Goal: Transaction & Acquisition: Obtain resource

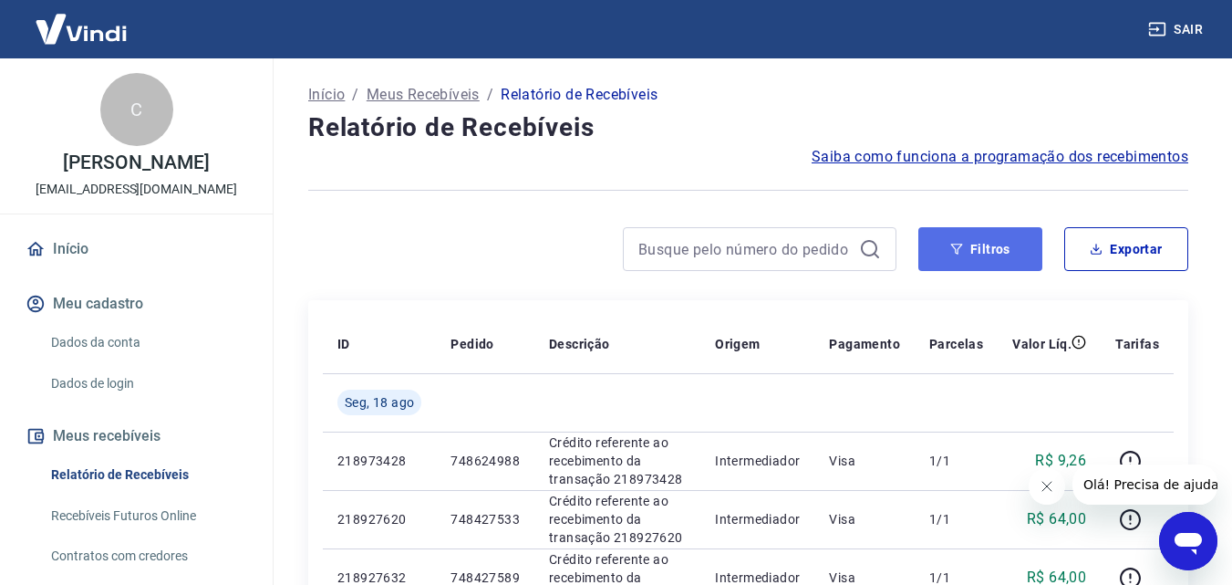
click at [987, 251] on button "Filtros" at bounding box center [981, 249] width 124 height 44
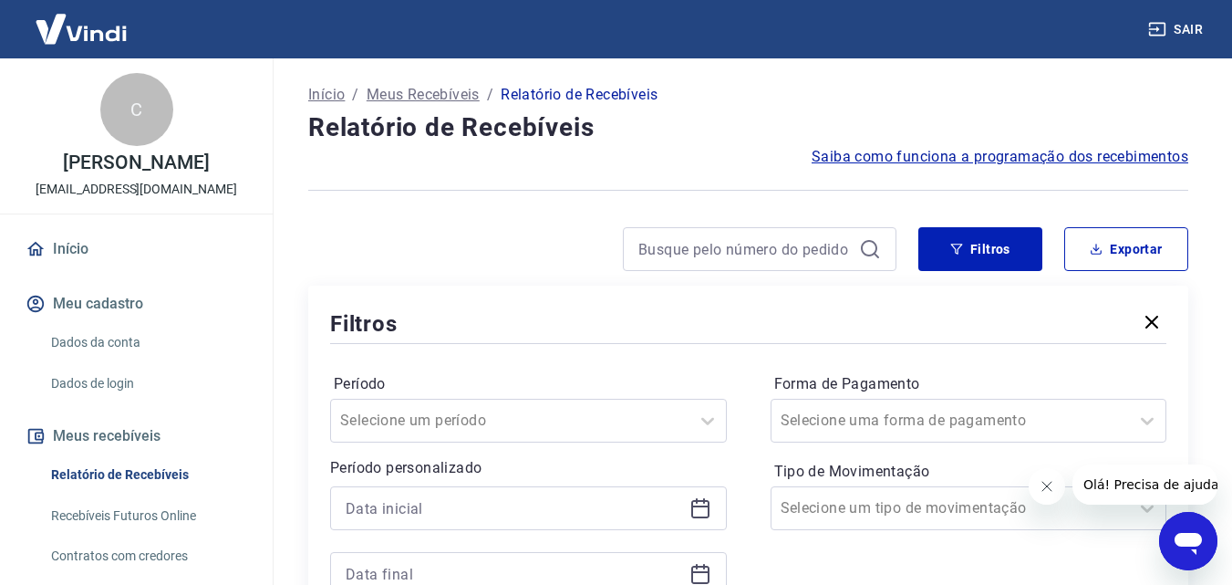
scroll to position [182, 0]
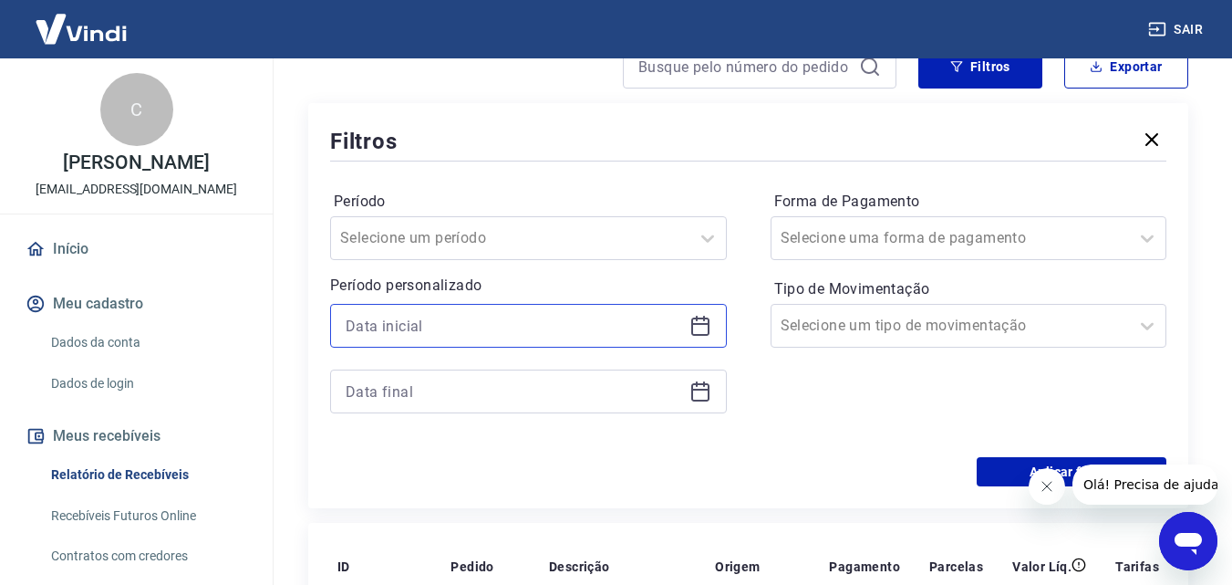
click at [390, 316] on input at bounding box center [514, 325] width 337 height 27
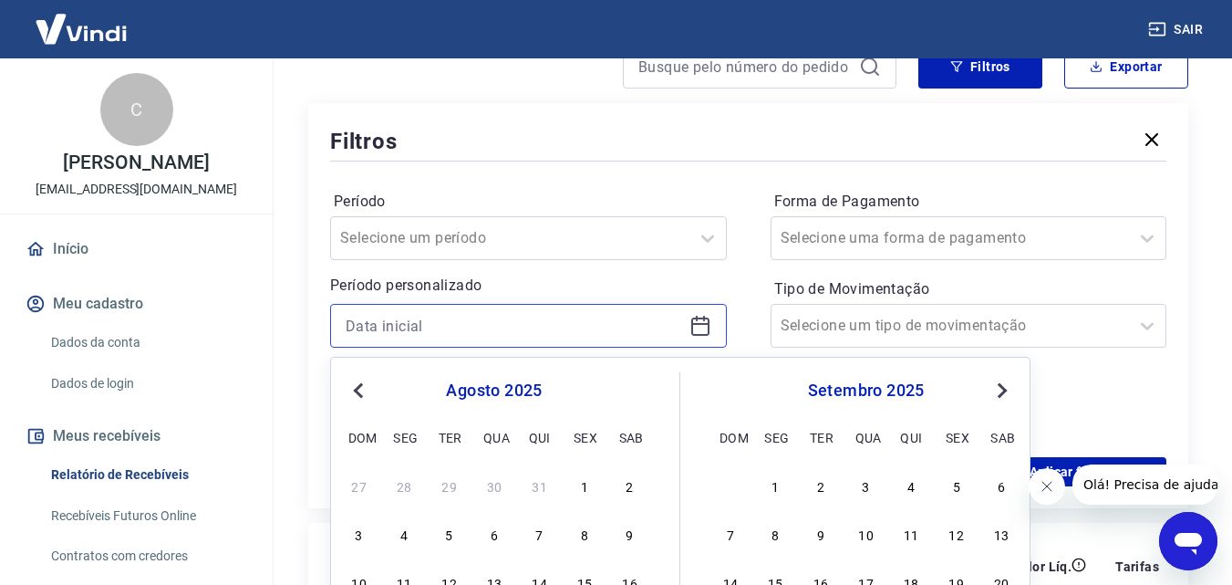
scroll to position [365, 0]
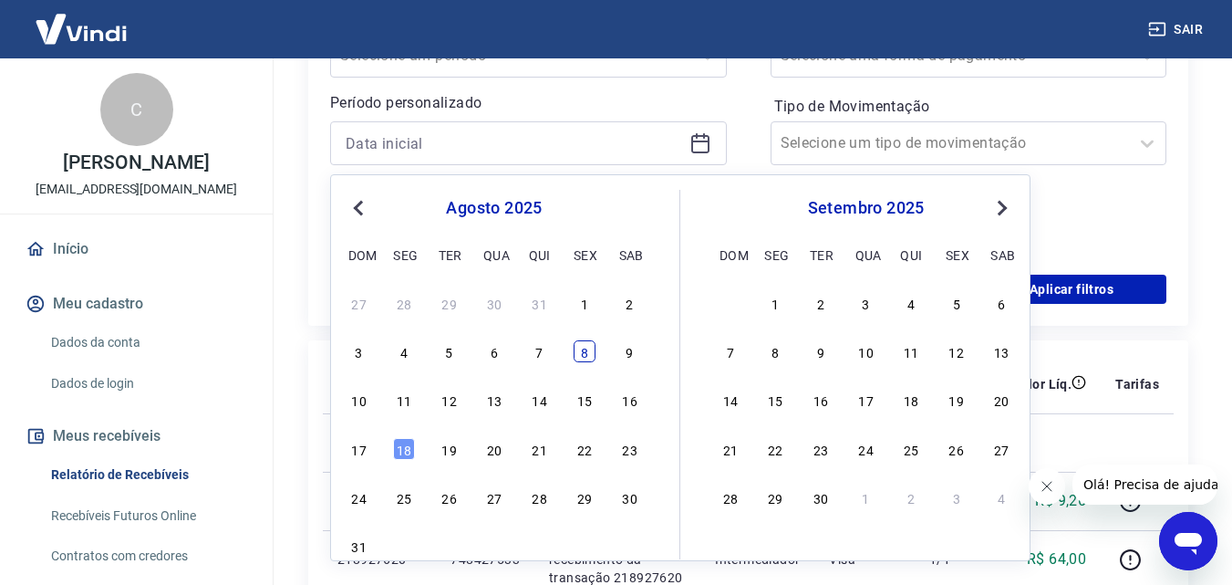
click at [577, 352] on div "8" at bounding box center [585, 351] width 22 height 22
type input "[DATE]"
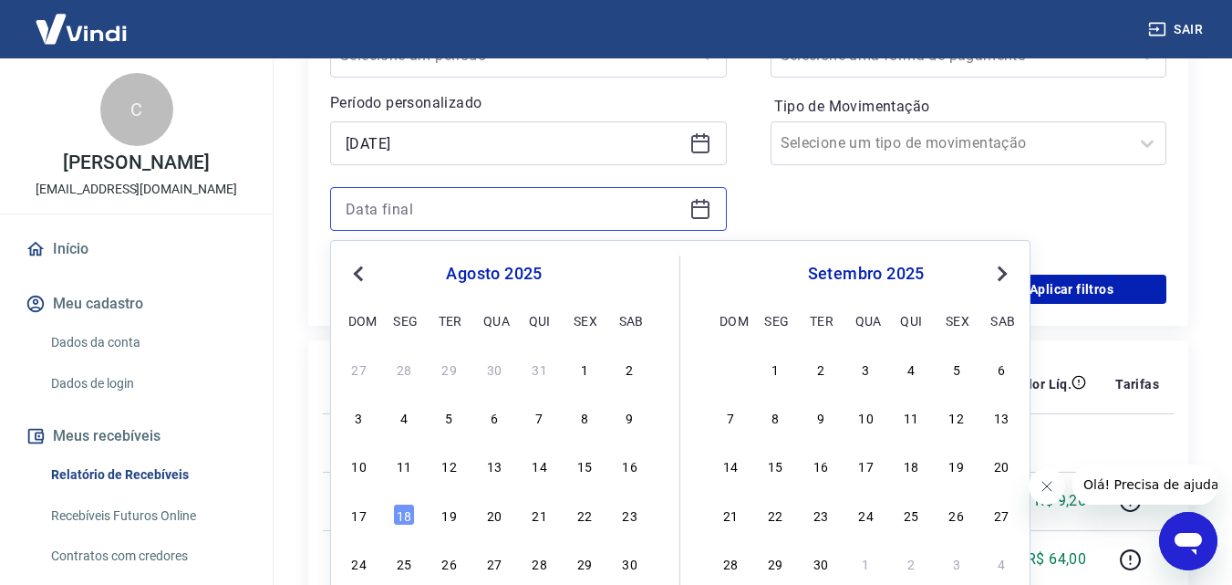
click at [475, 198] on input at bounding box center [514, 208] width 337 height 27
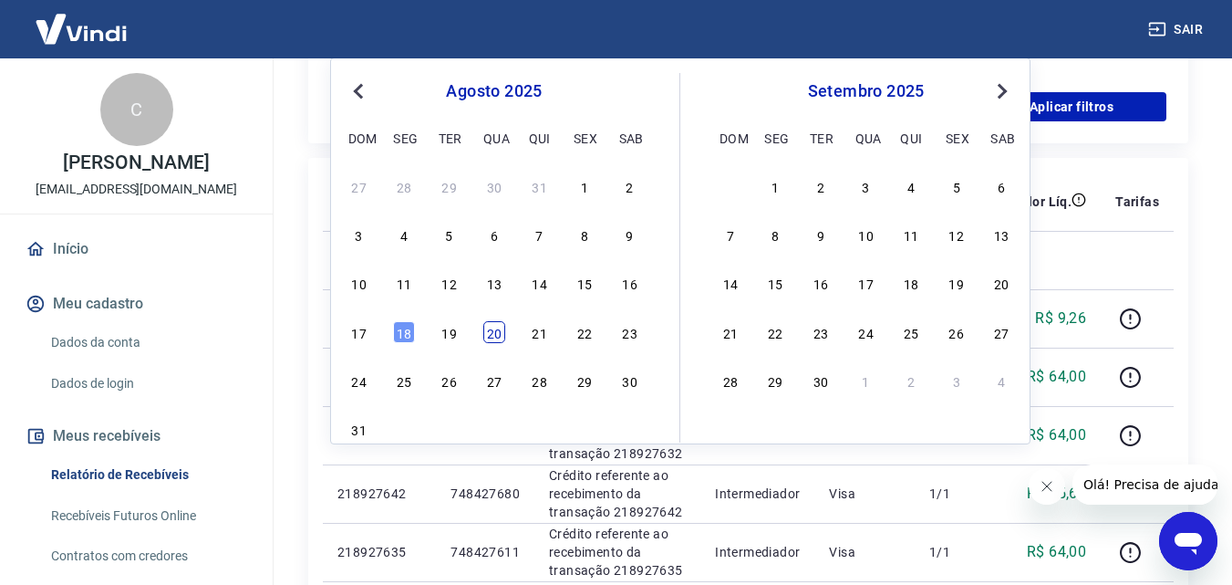
click at [501, 332] on div "20" at bounding box center [494, 332] width 22 height 22
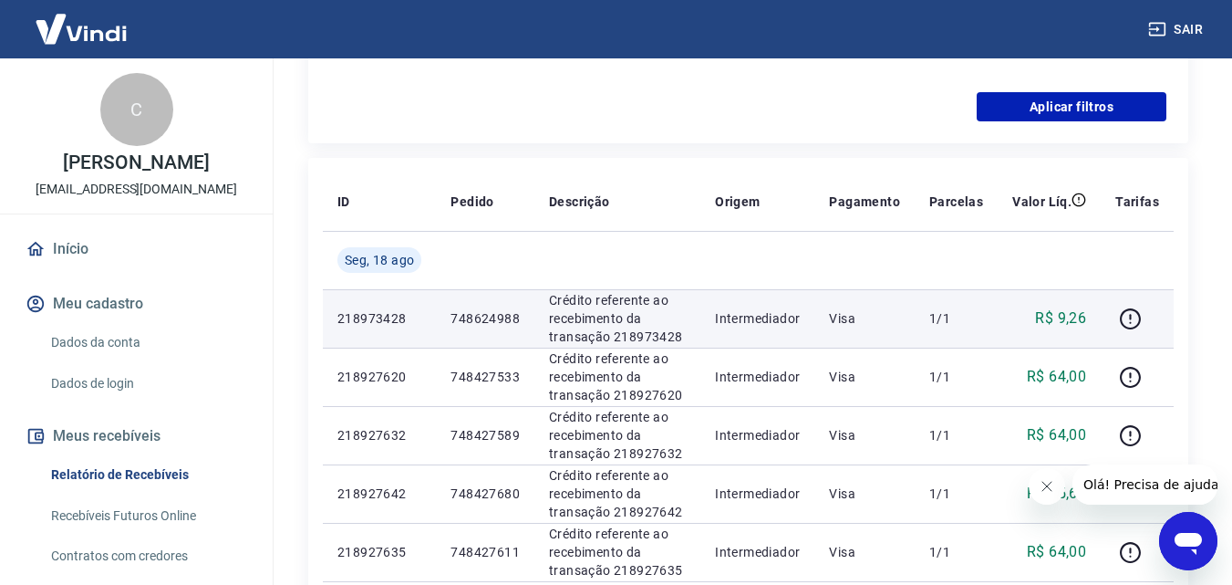
type input "[DATE]"
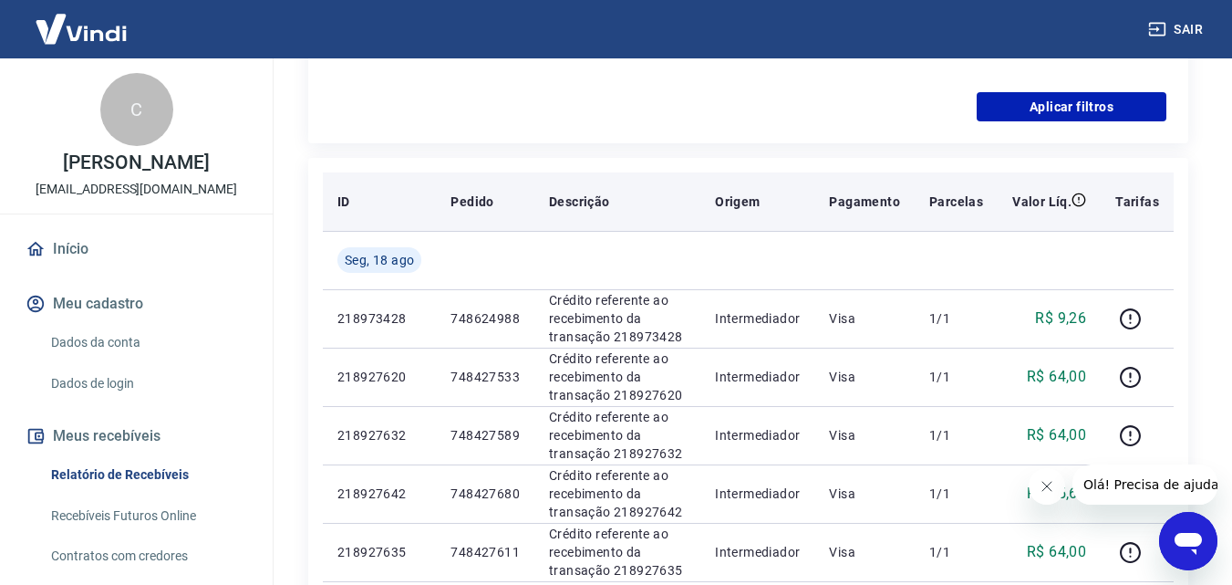
scroll to position [274, 0]
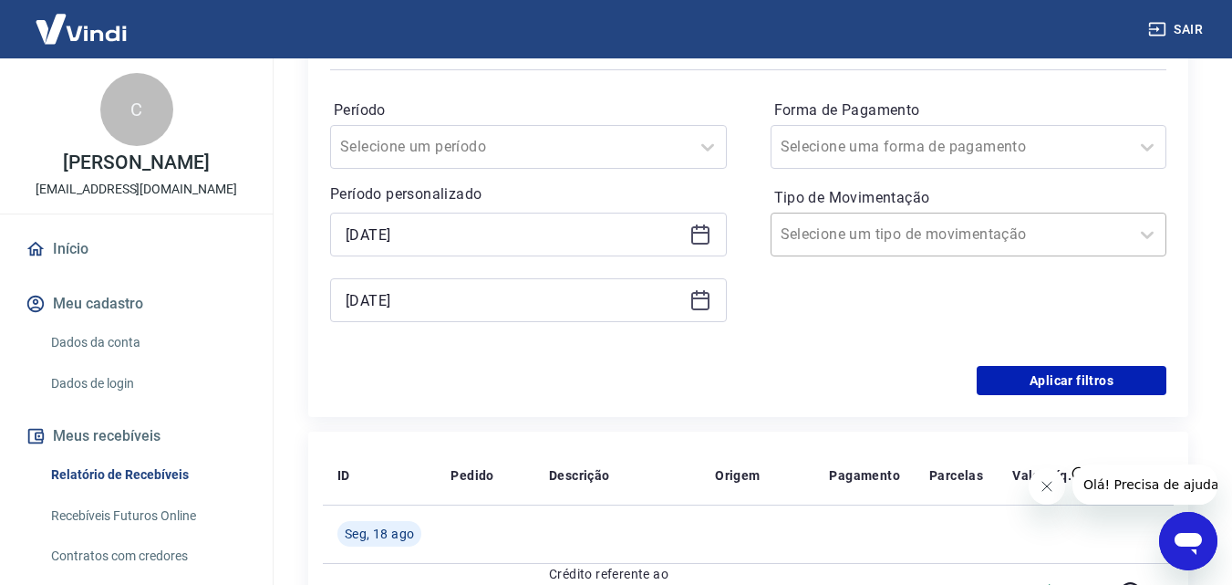
click at [951, 228] on div at bounding box center [951, 235] width 340 height 26
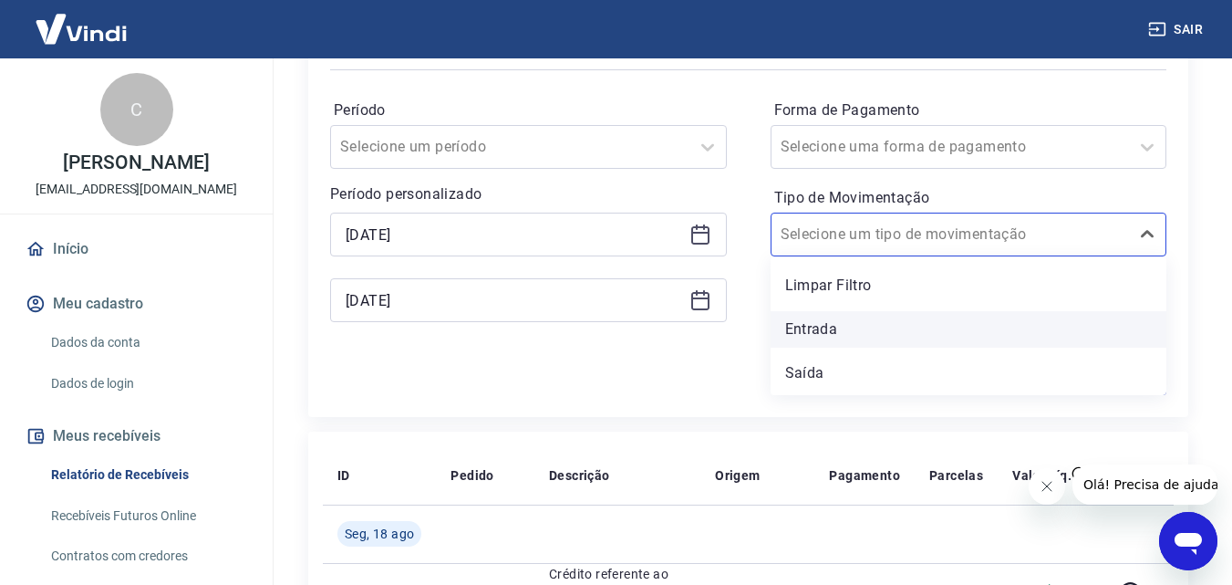
click at [827, 336] on div "Entrada" at bounding box center [969, 329] width 397 height 36
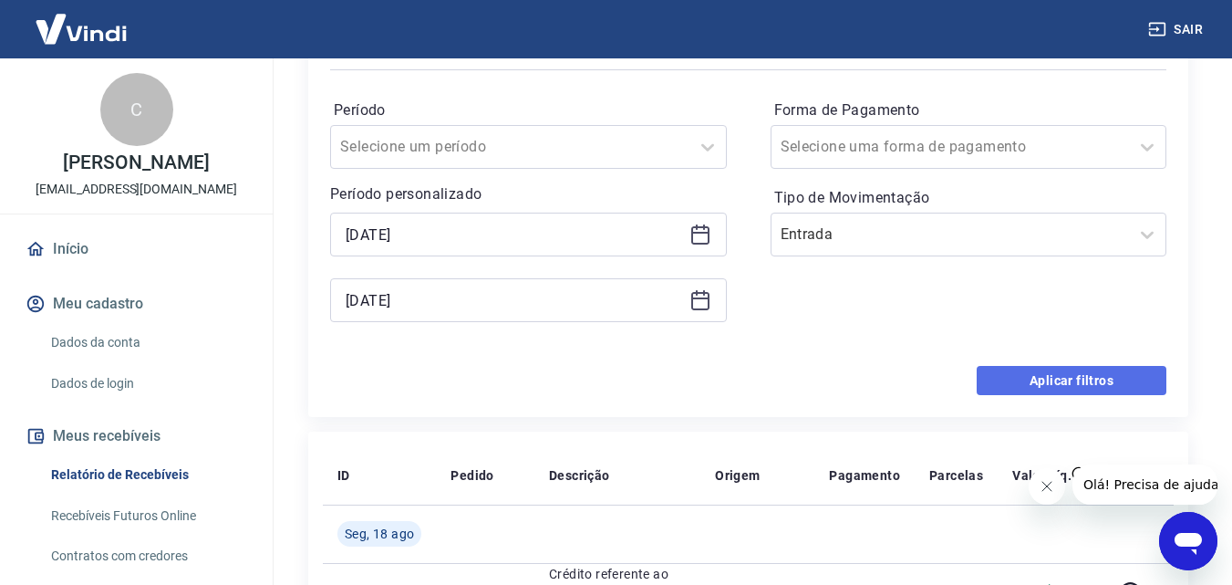
click at [1119, 383] on button "Aplicar filtros" at bounding box center [1072, 380] width 190 height 29
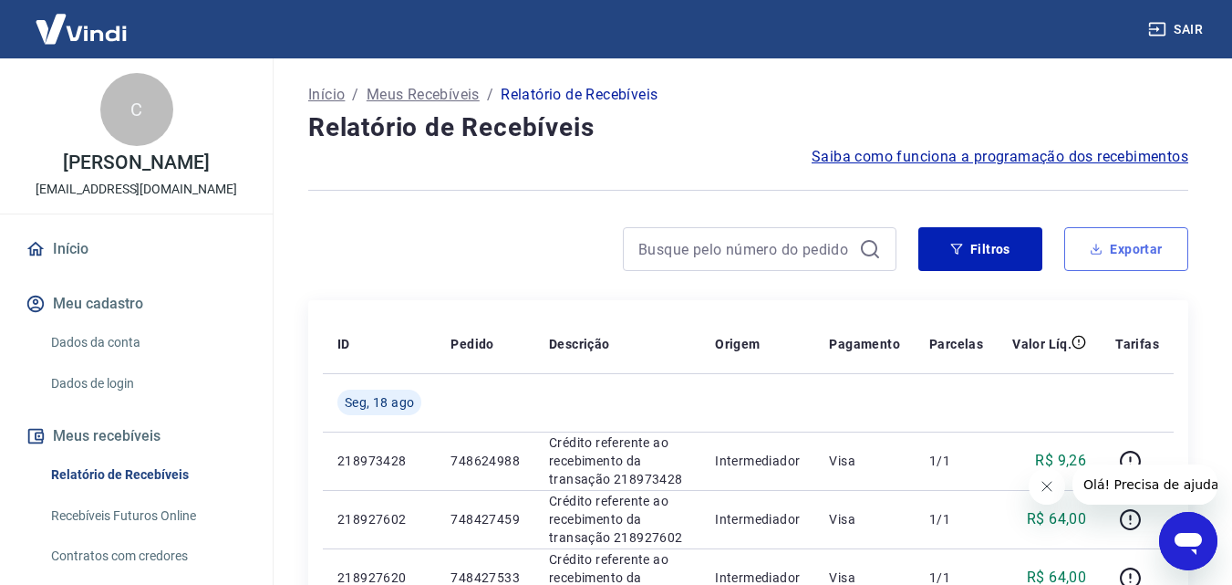
click at [1136, 253] on button "Exportar" at bounding box center [1127, 249] width 124 height 44
type input "[DATE]"
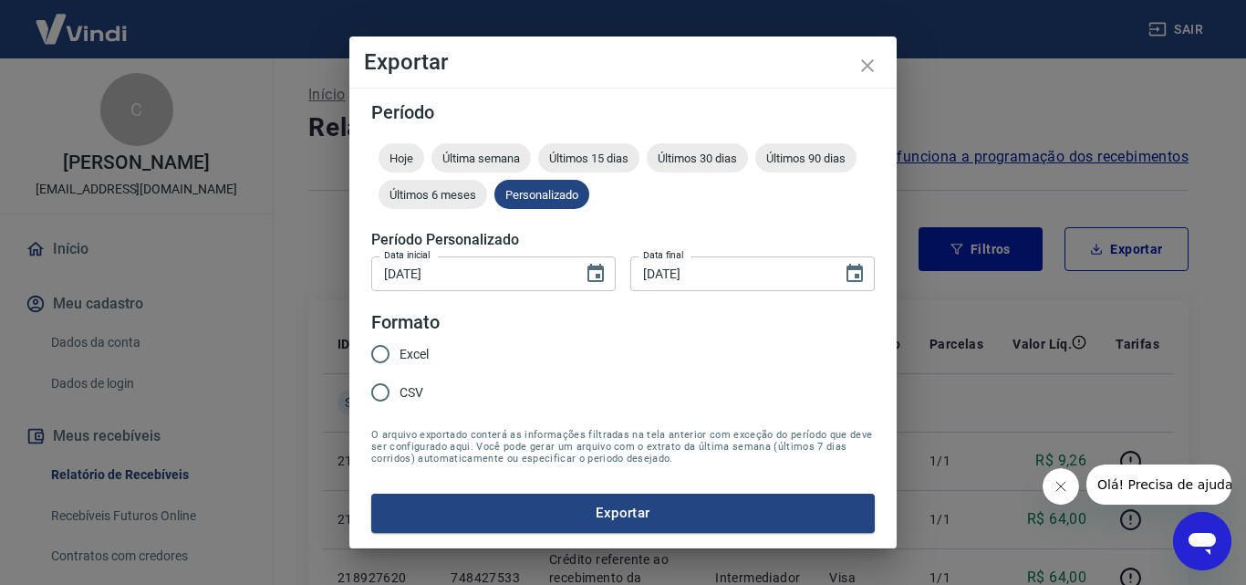
click at [407, 343] on label "Excel" at bounding box center [395, 354] width 68 height 38
click at [400, 343] on input "Excel" at bounding box center [380, 354] width 38 height 38
radio input "true"
click at [653, 504] on button "Exportar" at bounding box center [623, 513] width 504 height 38
